Goal: Navigation & Orientation: Find specific page/section

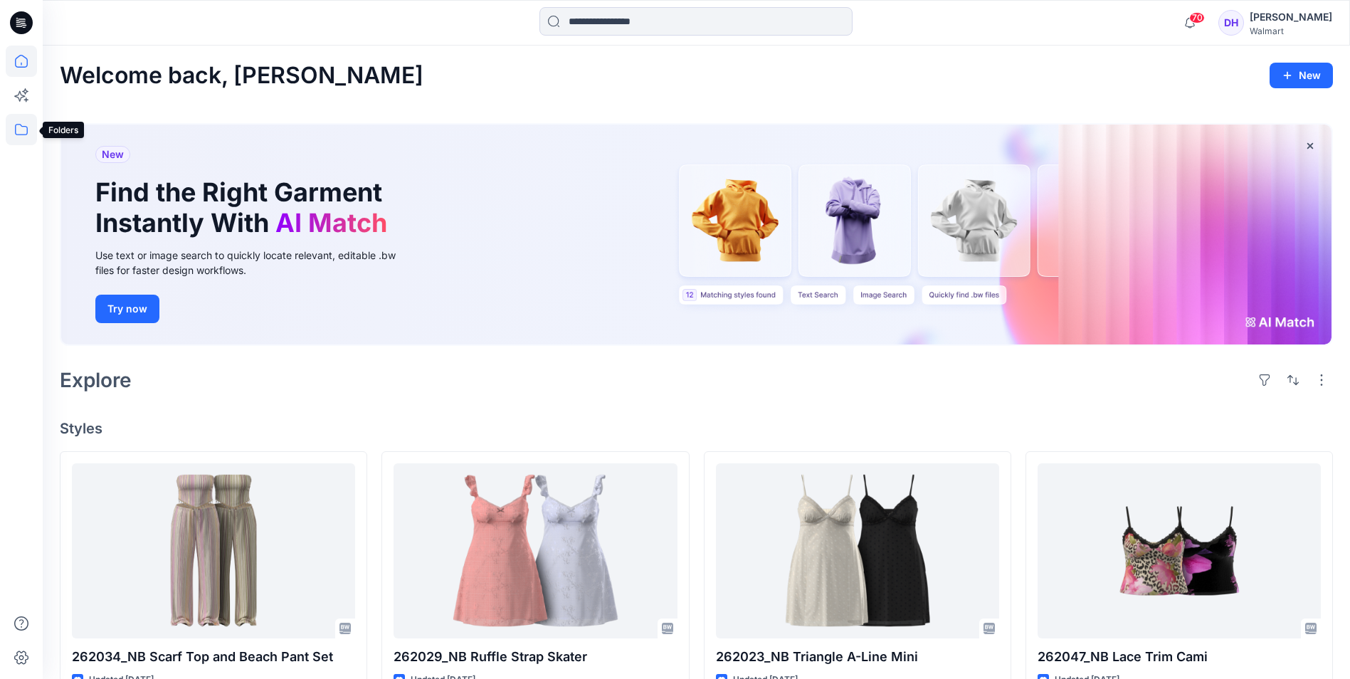
click at [19, 140] on icon at bounding box center [21, 129] width 31 height 31
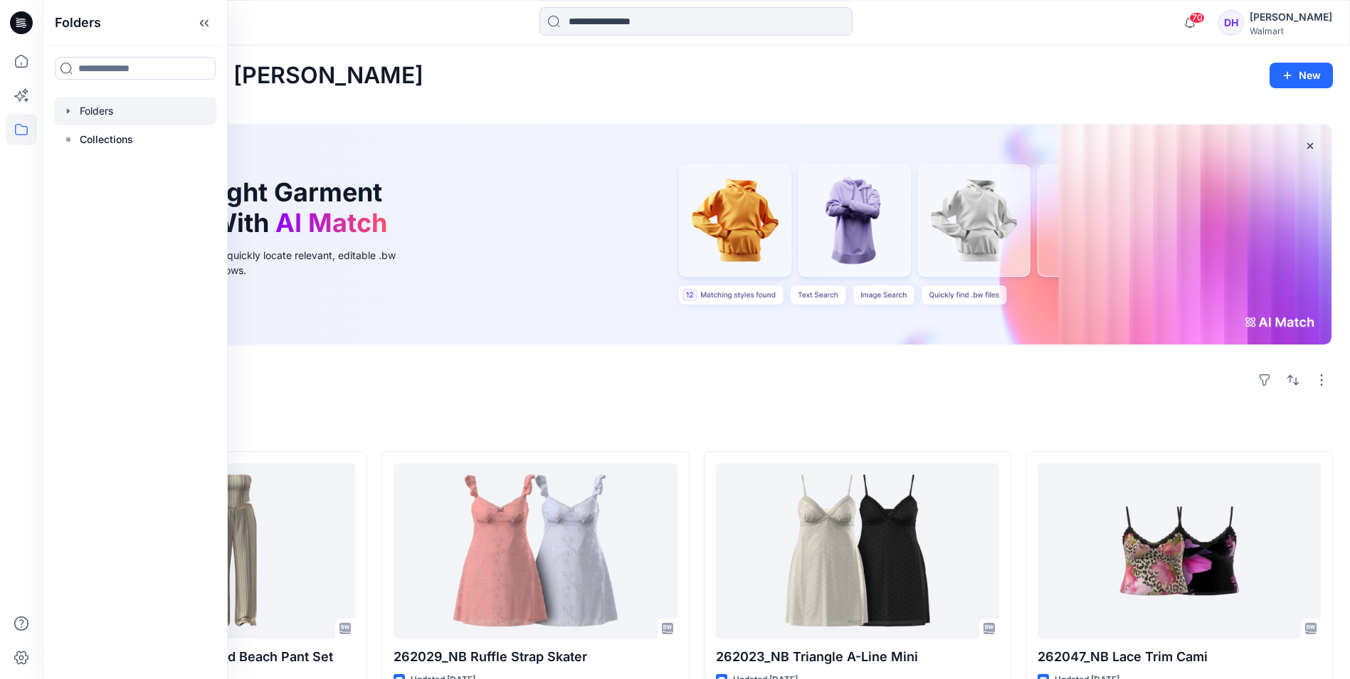
click at [134, 111] on div at bounding box center [135, 111] width 162 height 28
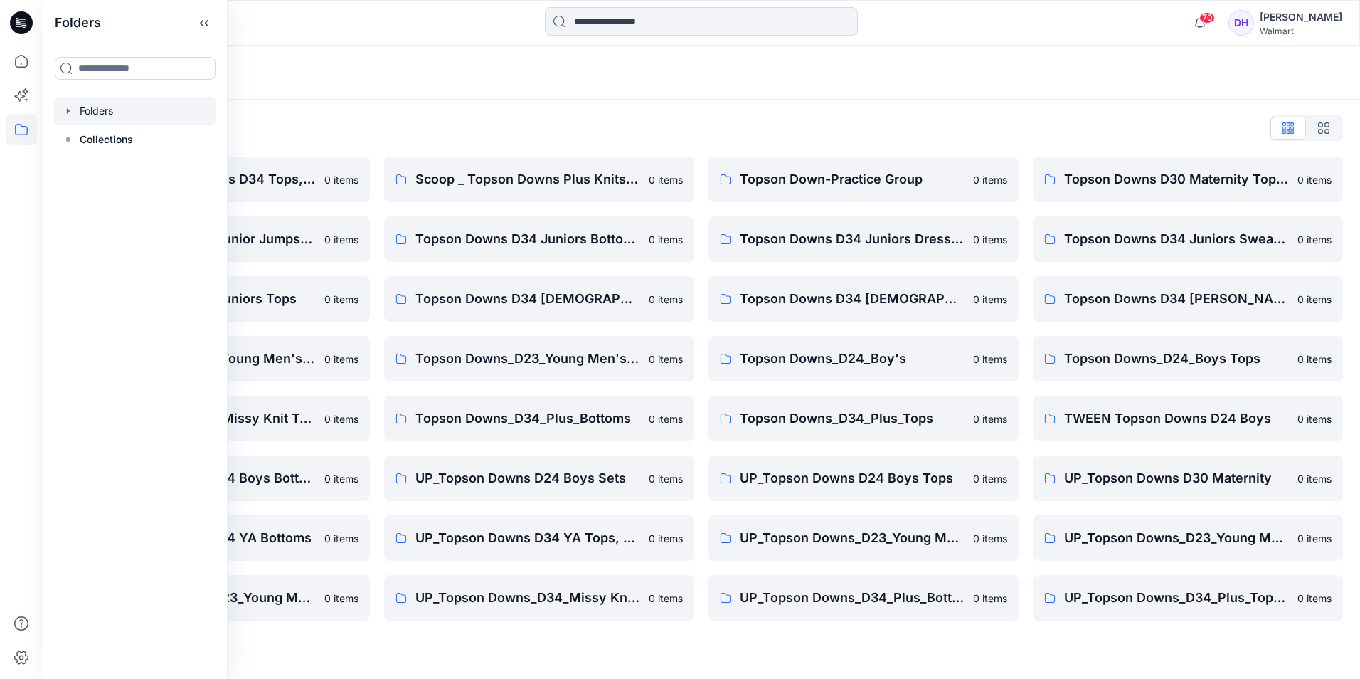
click at [607, 125] on div "Folders List" at bounding box center [702, 128] width 1284 height 23
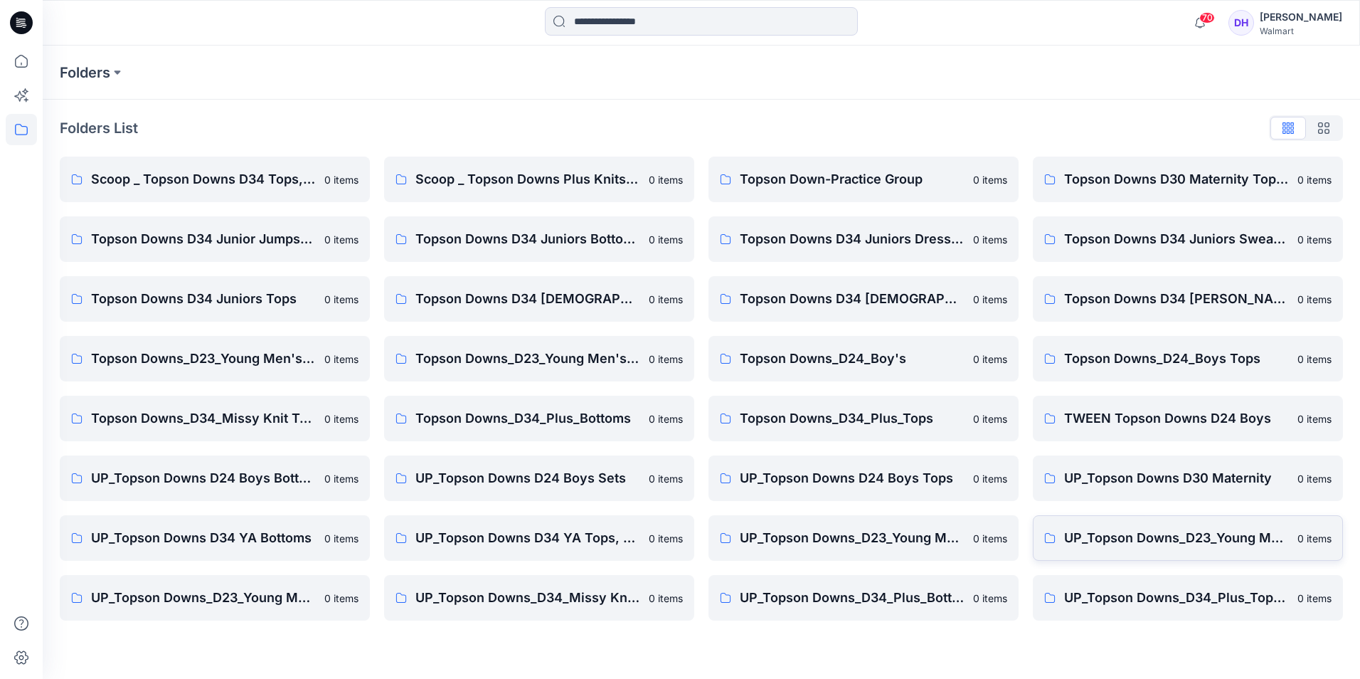
click at [702, 445] on link "UP_Topson Downs_D23_Young Men's Outerwear 0 items" at bounding box center [1188, 538] width 310 height 46
click at [211, 445] on link "UP_Topson Downs_D23_Young Men's Tops 0 items" at bounding box center [215, 598] width 310 height 46
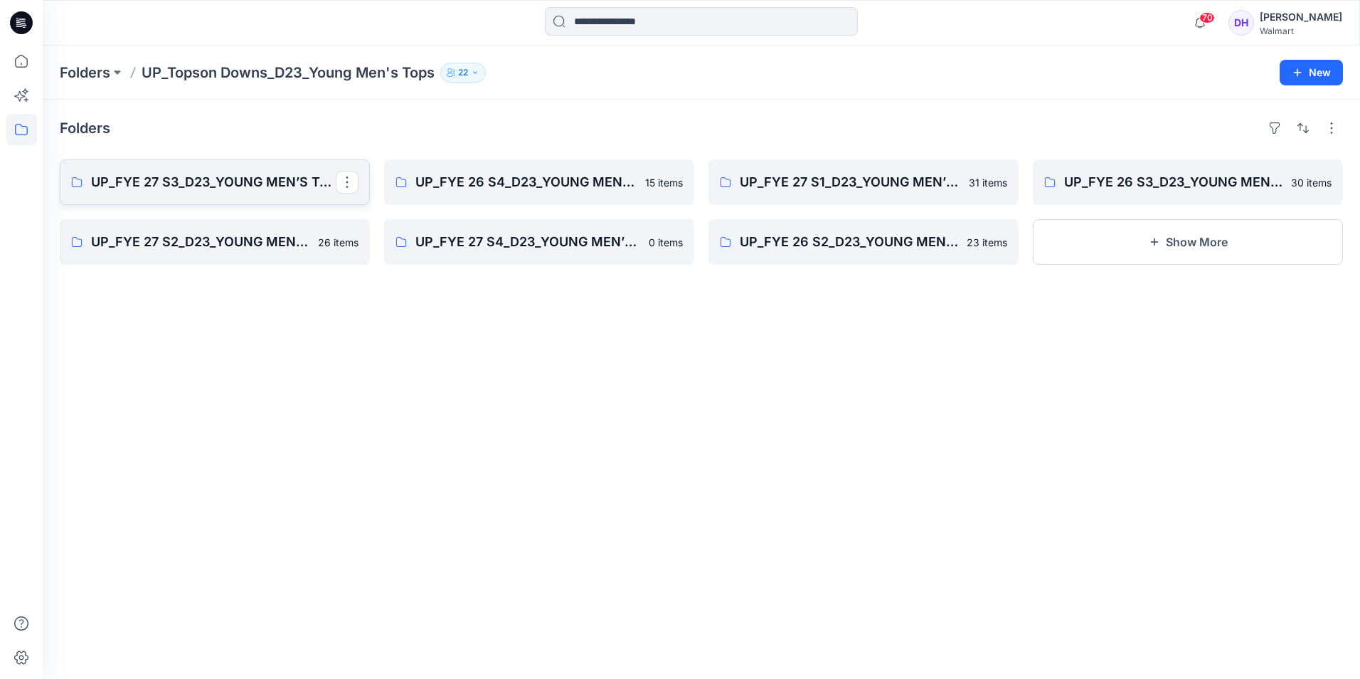
click at [211, 191] on p "UP_FYE 27 S3_D23_YOUNG MEN’S TOP TOPSON DOWNS" at bounding box center [213, 182] width 245 height 20
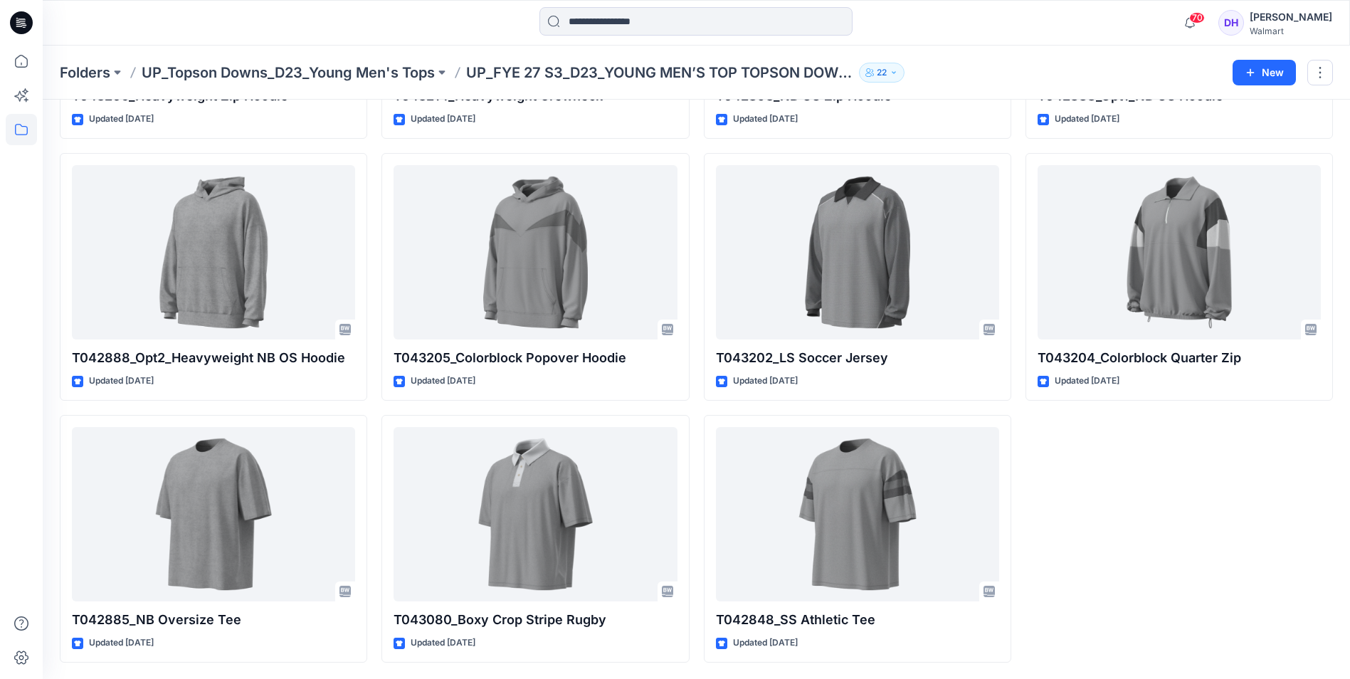
scroll to position [793, 0]
